Goal: Information Seeking & Learning: Learn about a topic

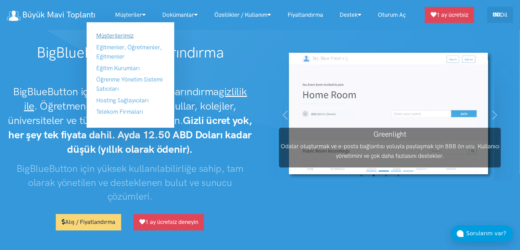
click at [117, 36] on link "Müşterilerimiz" at bounding box center [114, 35] width 37 height 7
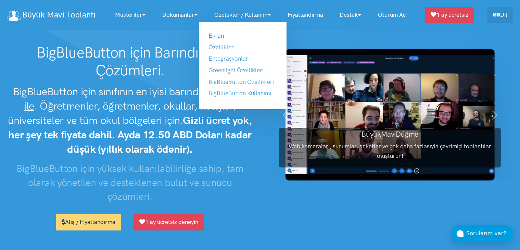
click at [219, 37] on link "Ekran" at bounding box center [215, 35] width 15 height 7
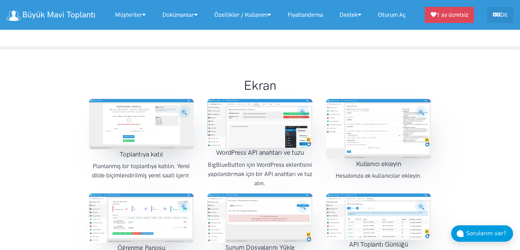
scroll to position [832, 0]
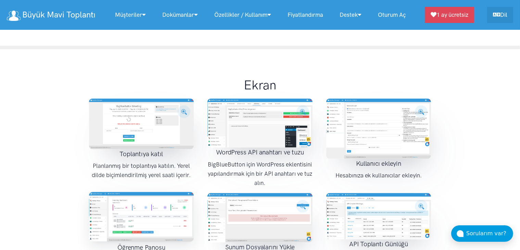
click at [155, 196] on img at bounding box center [141, 217] width 105 height 50
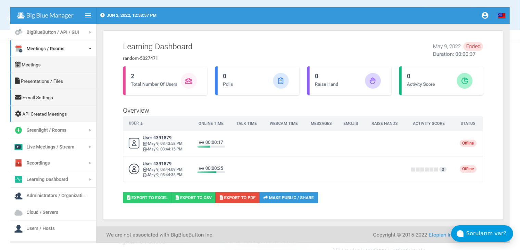
scroll to position [840, 0]
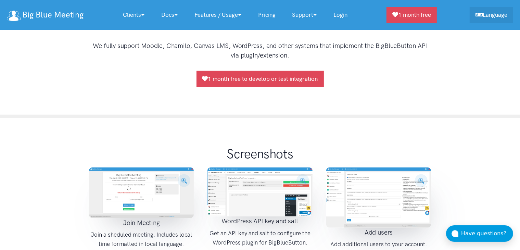
scroll to position [804, 0]
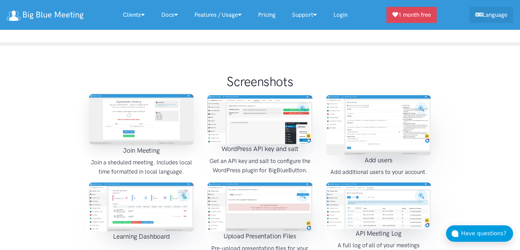
click at [130, 94] on img at bounding box center [141, 119] width 105 height 51
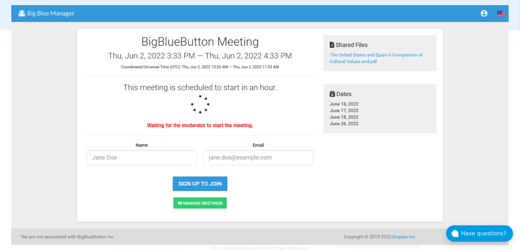
click at [501, 115] on img at bounding box center [259, 125] width 497 height 240
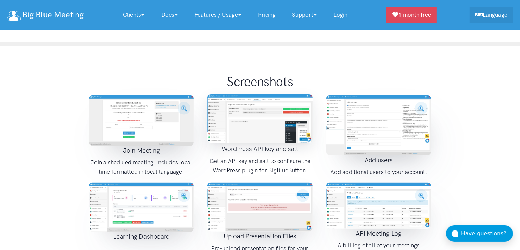
click at [310, 99] on img at bounding box center [259, 118] width 105 height 49
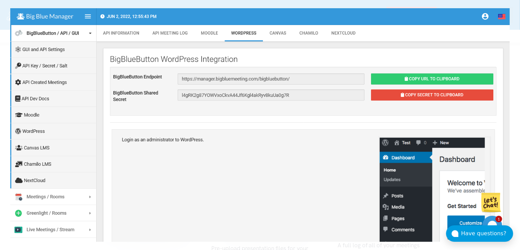
click at [310, 99] on img at bounding box center [259, 124] width 499 height 233
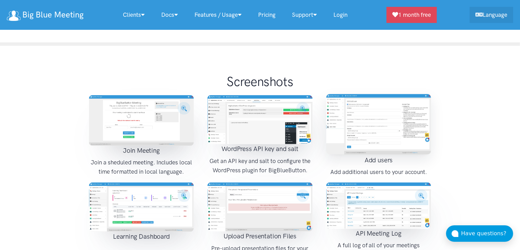
click at [370, 98] on img at bounding box center [378, 124] width 105 height 60
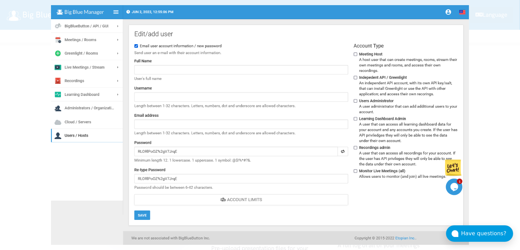
click at [370, 98] on img at bounding box center [260, 125] width 418 height 240
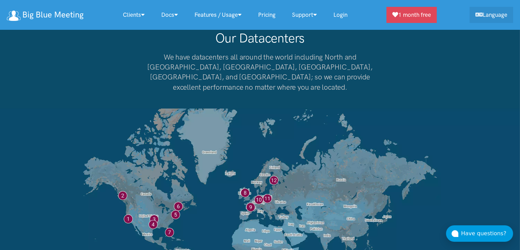
scroll to position [5327, 0]
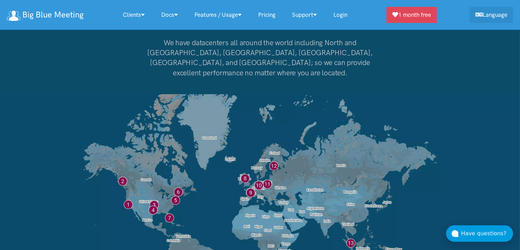
click at [281, 160] on img at bounding box center [260, 203] width 520 height 218
click at [267, 142] on img at bounding box center [260, 203] width 520 height 218
click at [255, 141] on img at bounding box center [260, 203] width 520 height 218
click at [242, 136] on img at bounding box center [260, 203] width 520 height 218
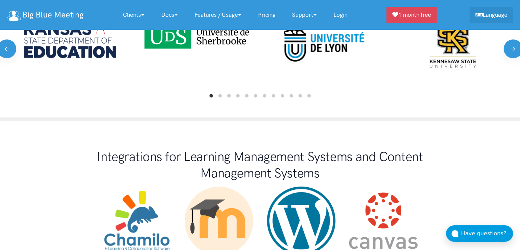
scroll to position [0, 0]
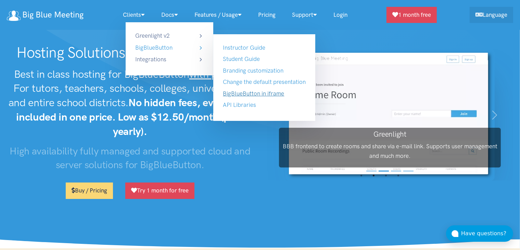
click at [264, 93] on link "BigBlueButton in iframe" at bounding box center [253, 93] width 61 height 7
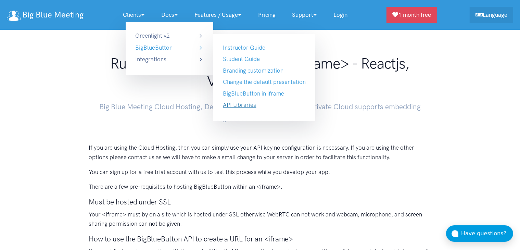
click at [248, 103] on link "API Libraries" at bounding box center [239, 104] width 33 height 7
